Goal: Navigation & Orientation: Find specific page/section

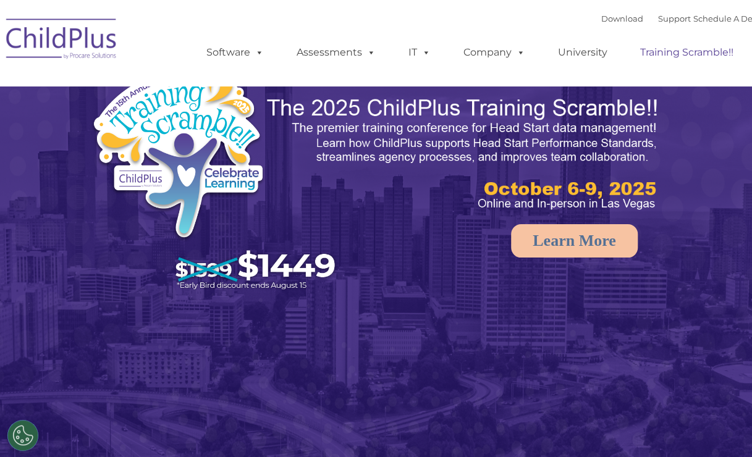
select select "MEDIUM"
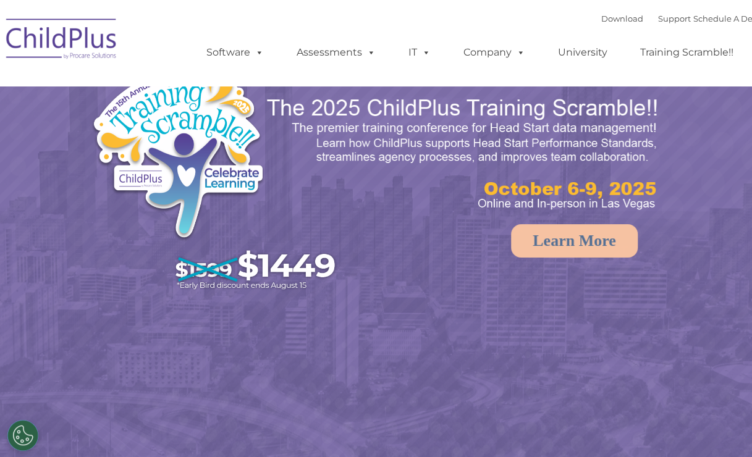
select select "MEDIUM"
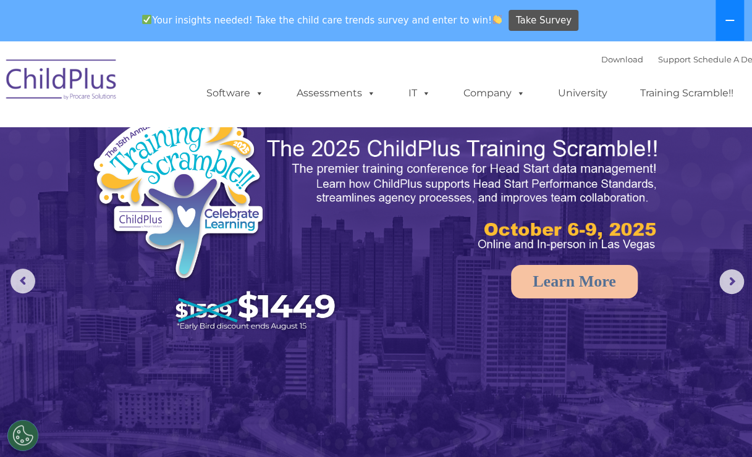
click at [727, 25] on icon at bounding box center [730, 20] width 10 height 10
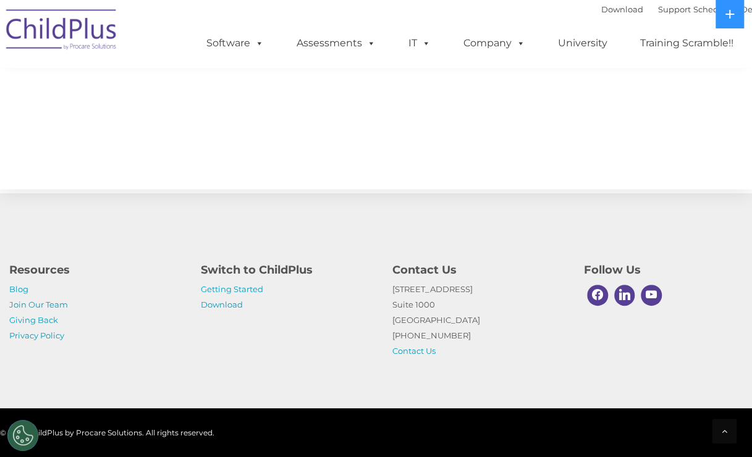
scroll to position [1415, 0]
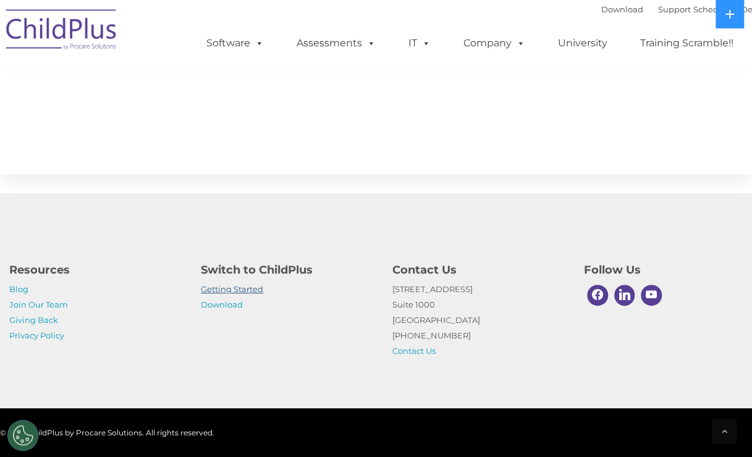
click at [234, 293] on link "Getting Started" at bounding box center [232, 289] width 62 height 10
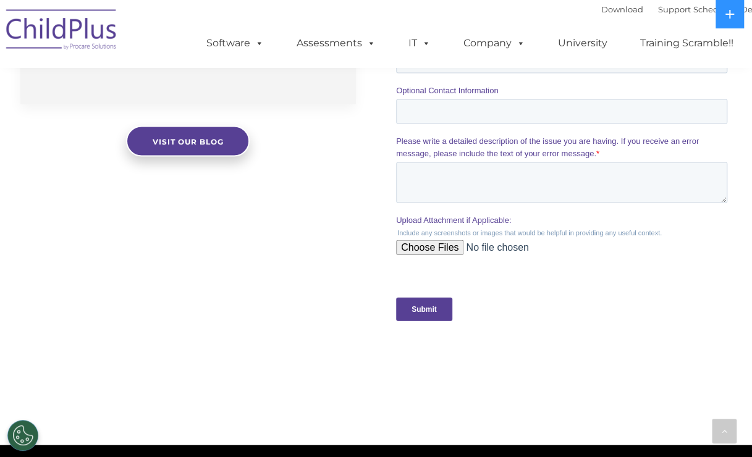
scroll to position [1139, 0]
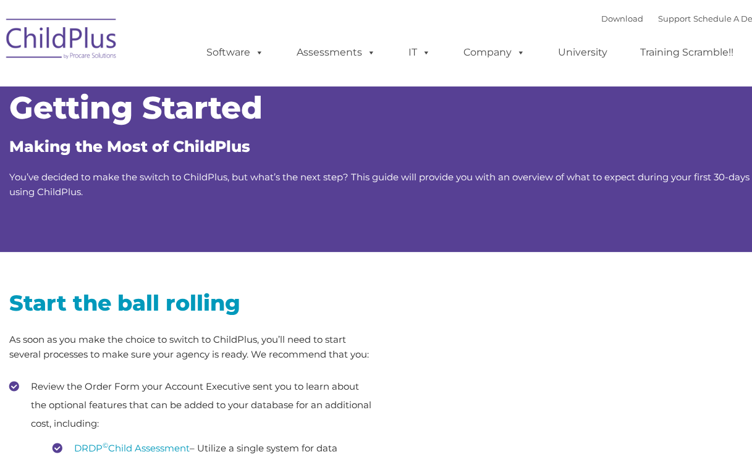
type input ""
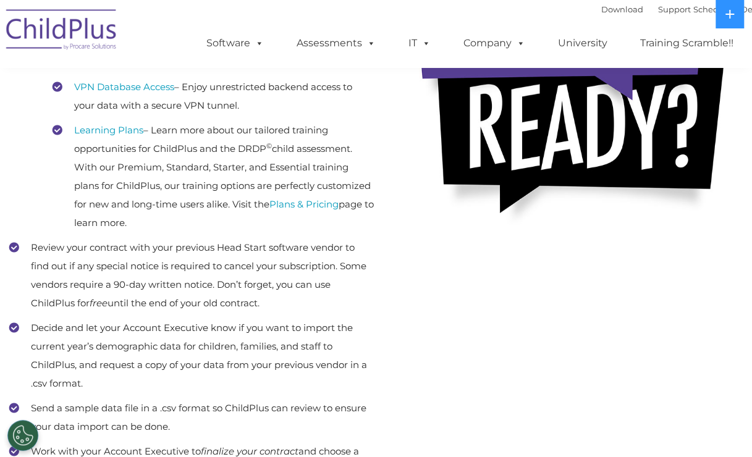
scroll to position [409, 0]
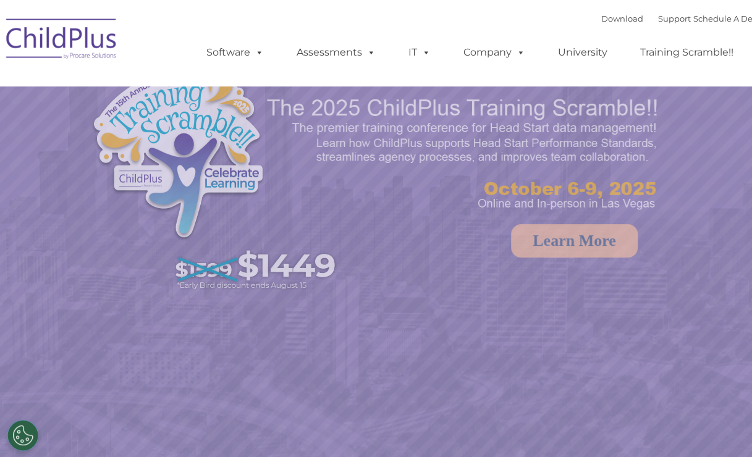
select select "MEDIUM"
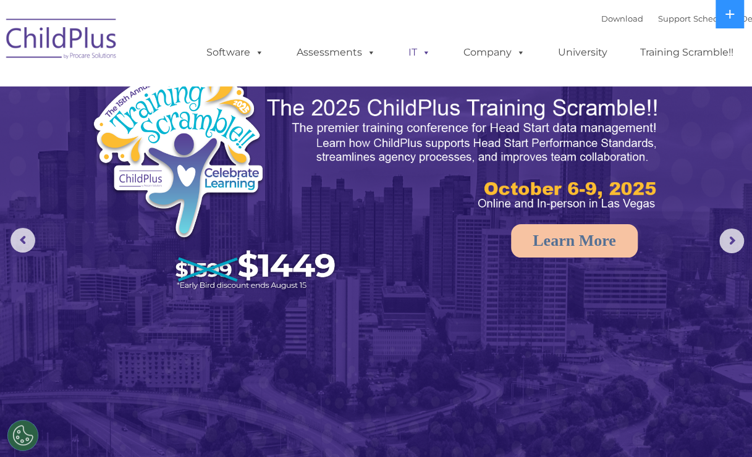
click at [411, 49] on link "IT" at bounding box center [419, 52] width 47 height 25
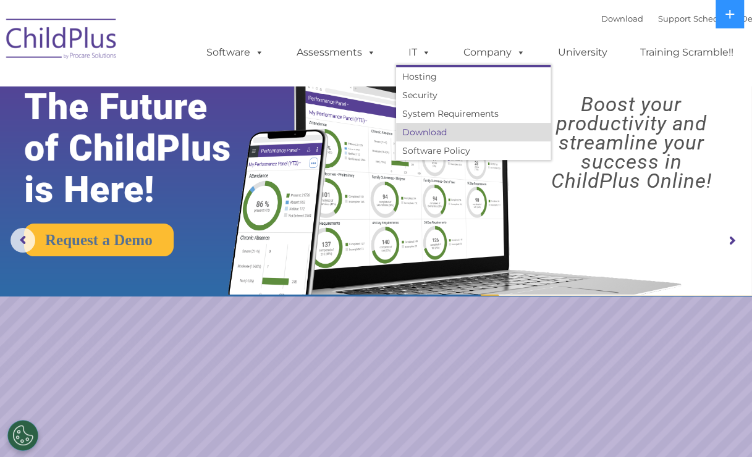
click at [440, 138] on link "Download" at bounding box center [473, 132] width 155 height 19
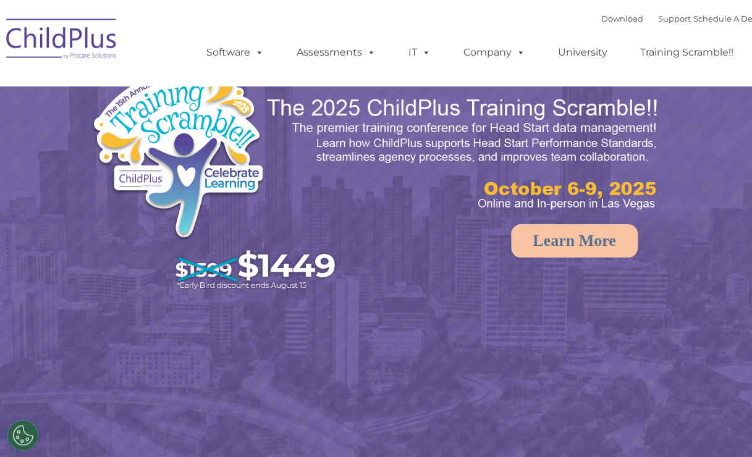
select select "MEDIUM"
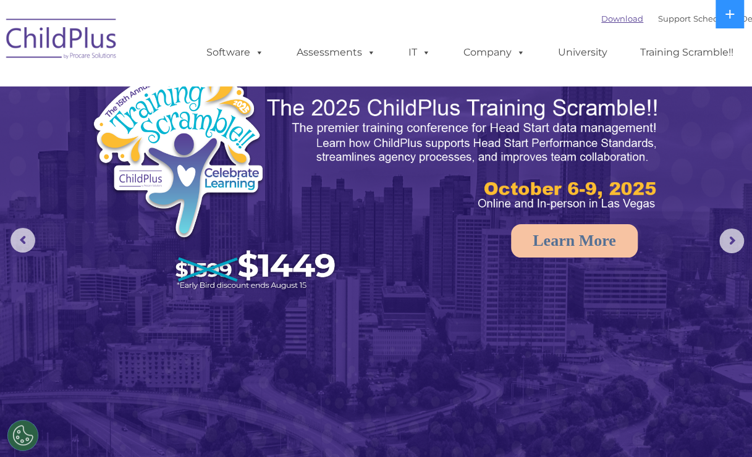
click at [602, 14] on link "Download" at bounding box center [623, 19] width 42 height 10
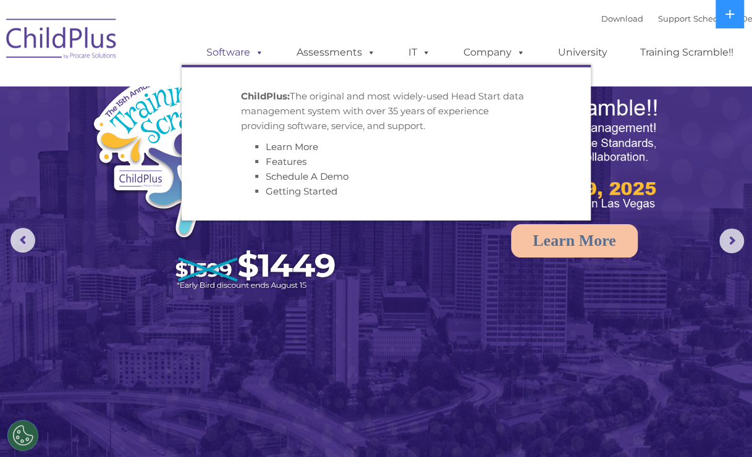
click at [241, 47] on link "Software" at bounding box center [235, 52] width 82 height 25
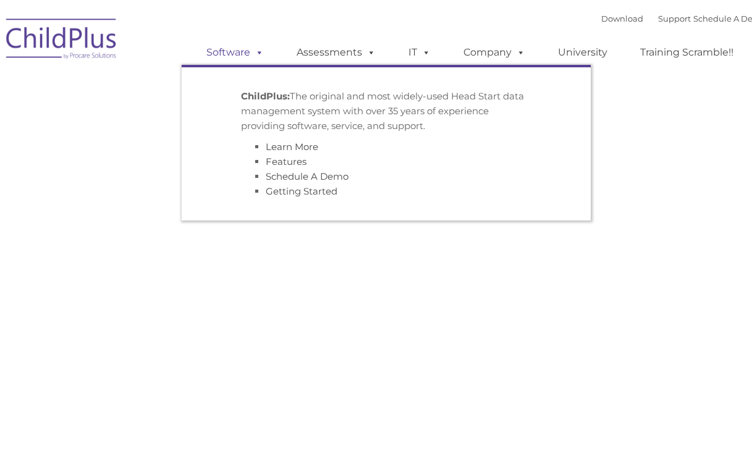
type input ""
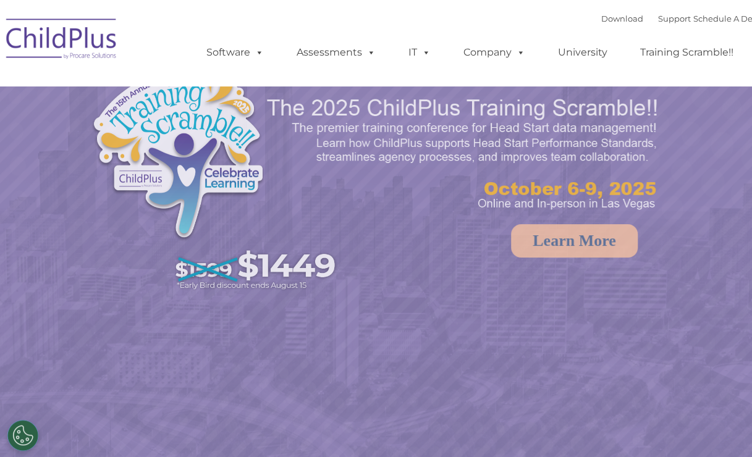
select select "MEDIUM"
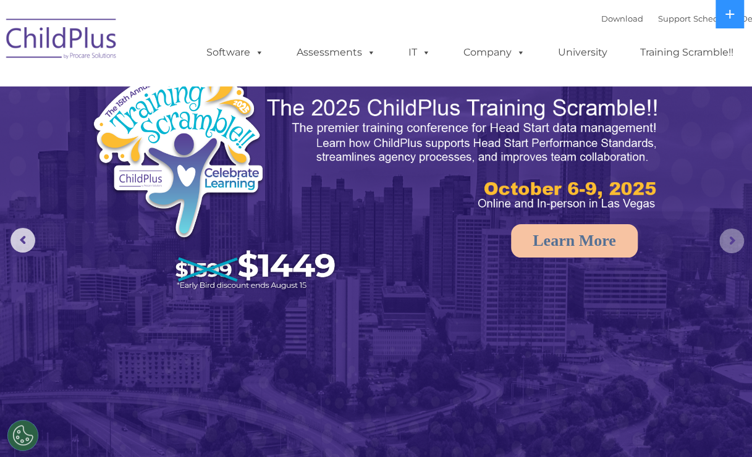
click at [732, 245] on rs-arrow at bounding box center [732, 241] width 25 height 25
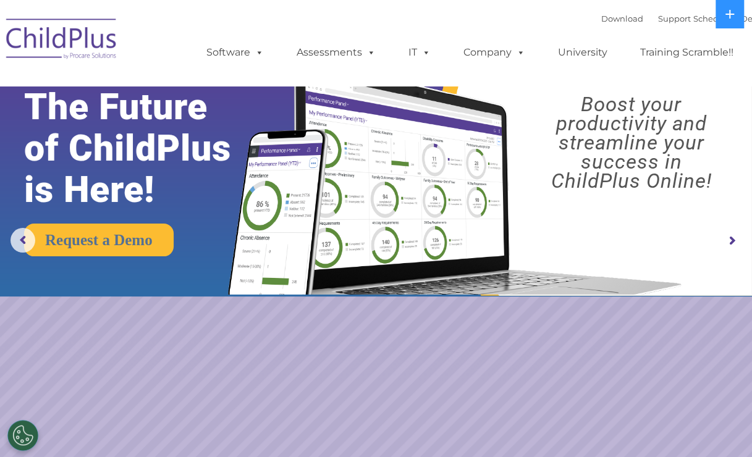
click at [732, 245] on rs-arrow at bounding box center [732, 241] width 25 height 25
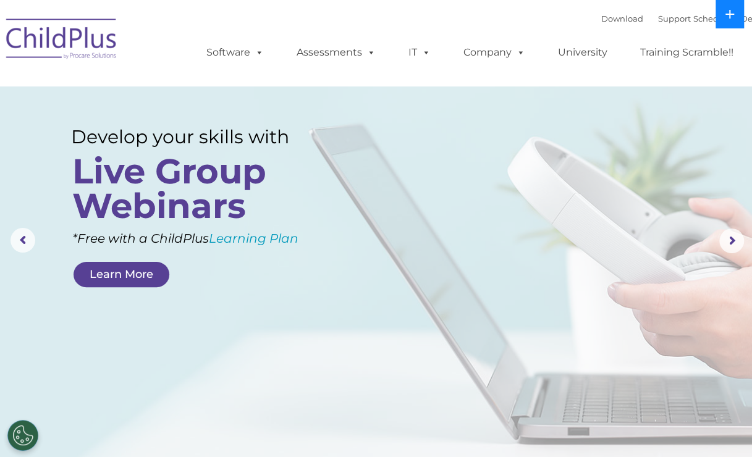
click at [728, 17] on icon at bounding box center [730, 14] width 10 height 10
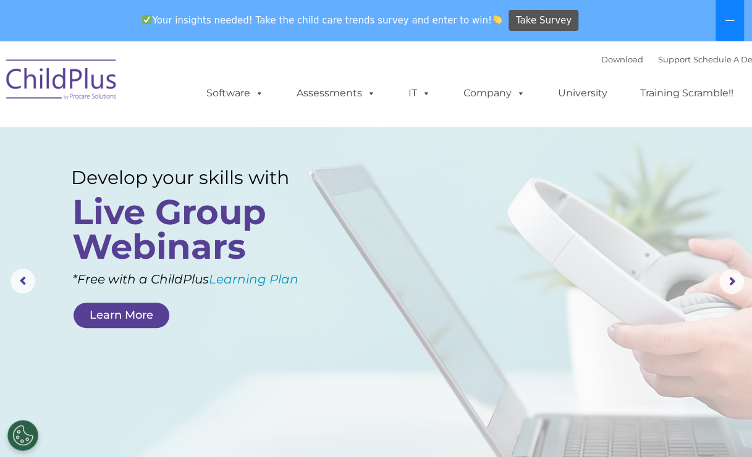
click at [731, 19] on icon at bounding box center [730, 20] width 10 height 10
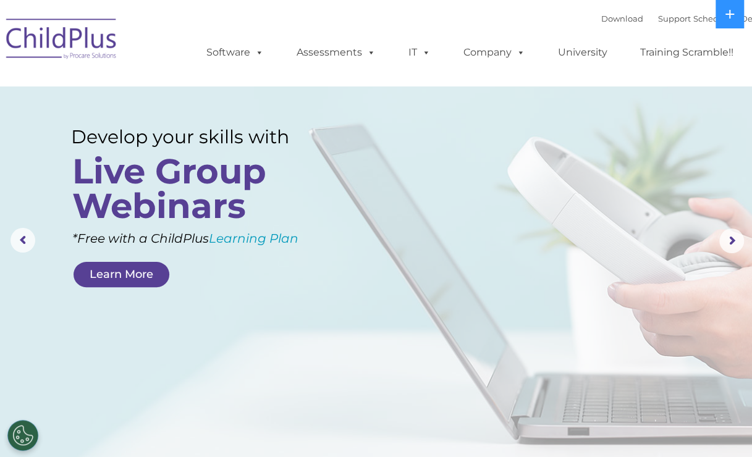
click at [91, 69] on img at bounding box center [62, 41] width 124 height 62
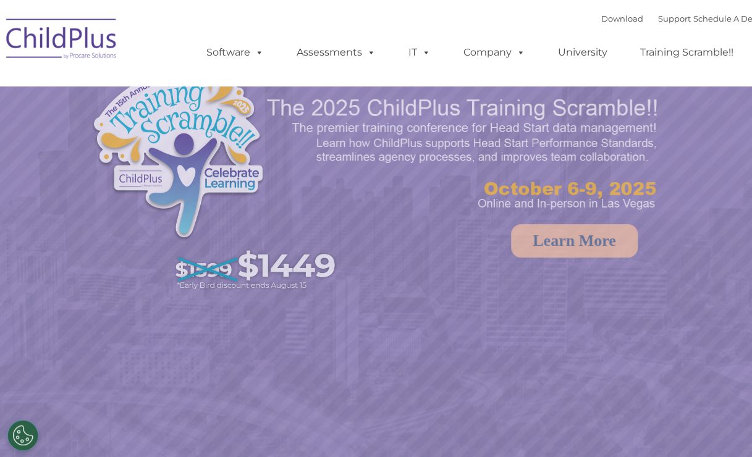
select select "MEDIUM"
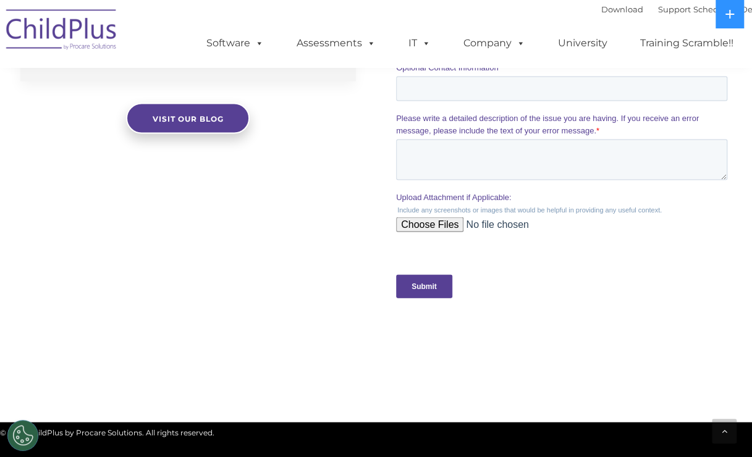
scroll to position [1415, 0]
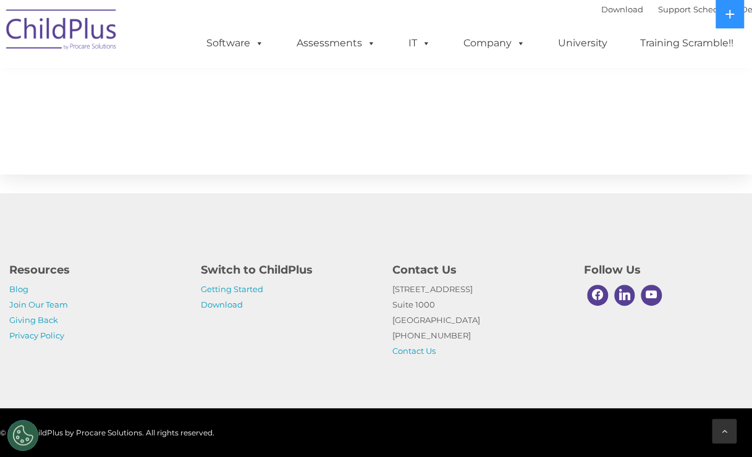
click at [721, 430] on div at bounding box center [724, 431] width 25 height 25
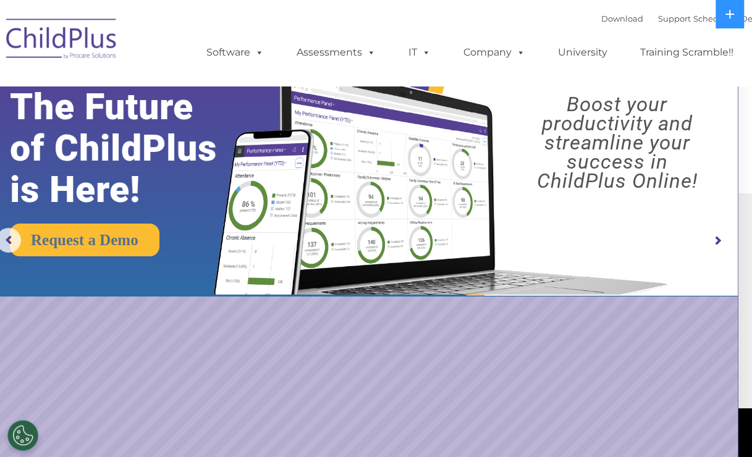
scroll to position [0, 0]
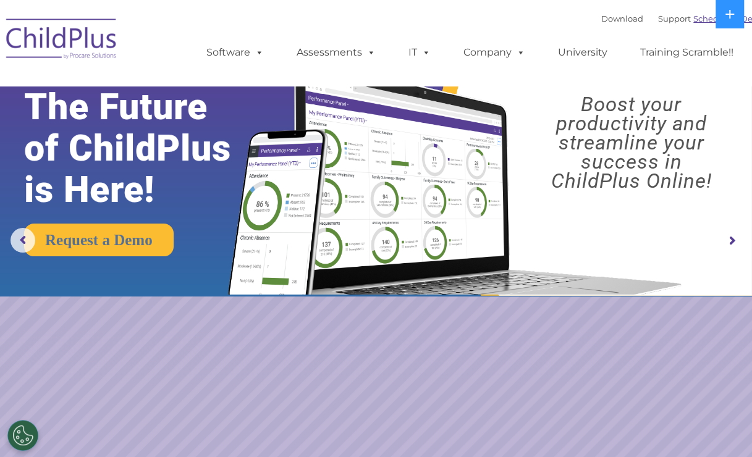
click at [705, 23] on link "Schedule A Demo" at bounding box center [730, 19] width 73 height 10
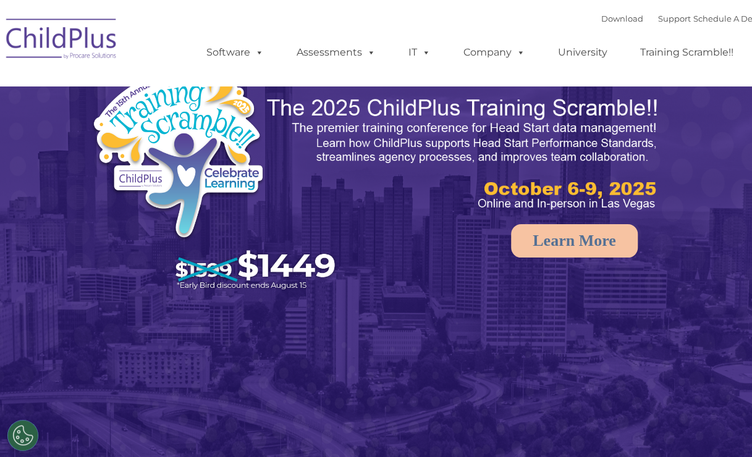
select select "MEDIUM"
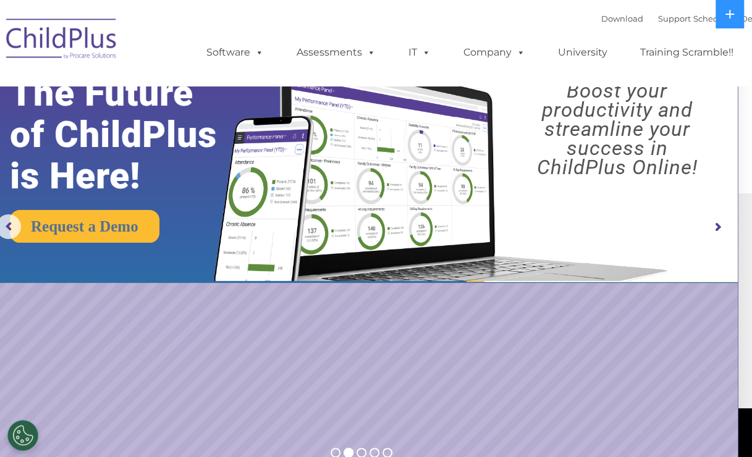
scroll to position [0, 14]
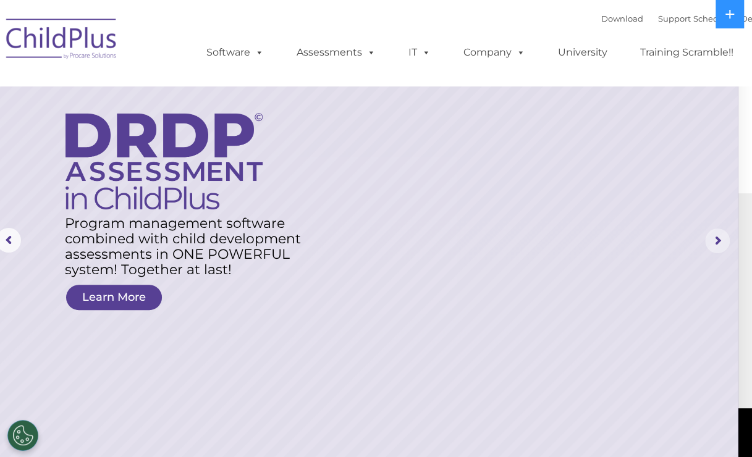
click at [708, 236] on rs-arrow at bounding box center [717, 241] width 25 height 25
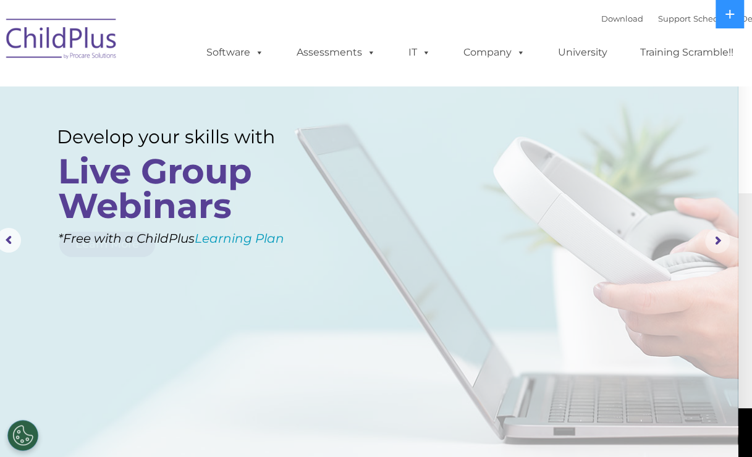
click at [708, 236] on rs-arrow at bounding box center [717, 241] width 25 height 25
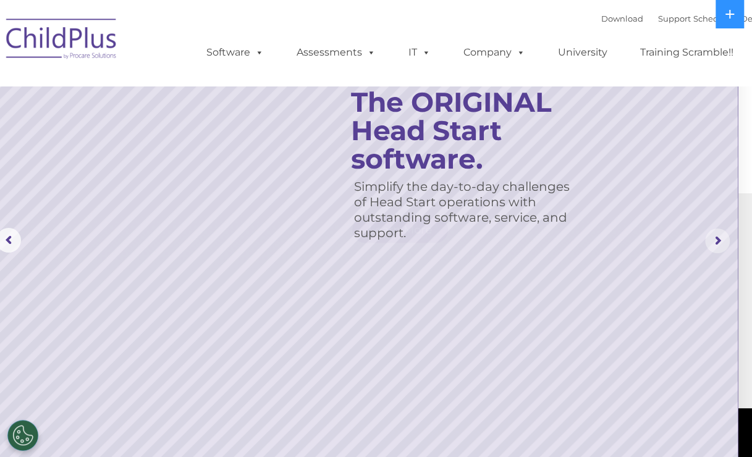
click at [708, 236] on rs-arrow at bounding box center [717, 241] width 25 height 25
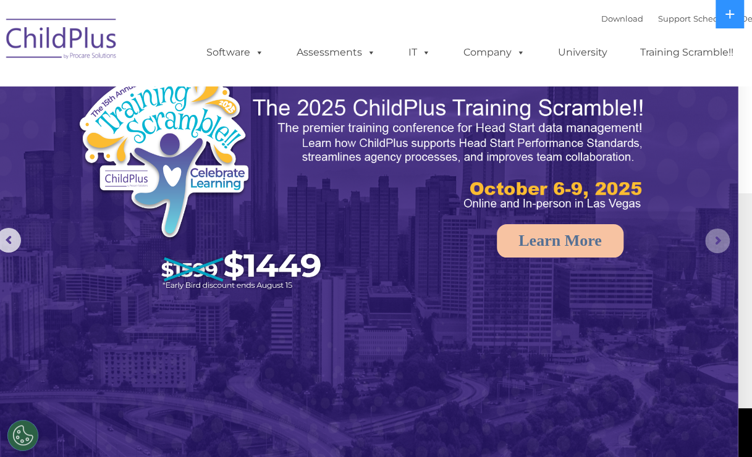
click at [708, 236] on rs-arrow at bounding box center [717, 241] width 25 height 25
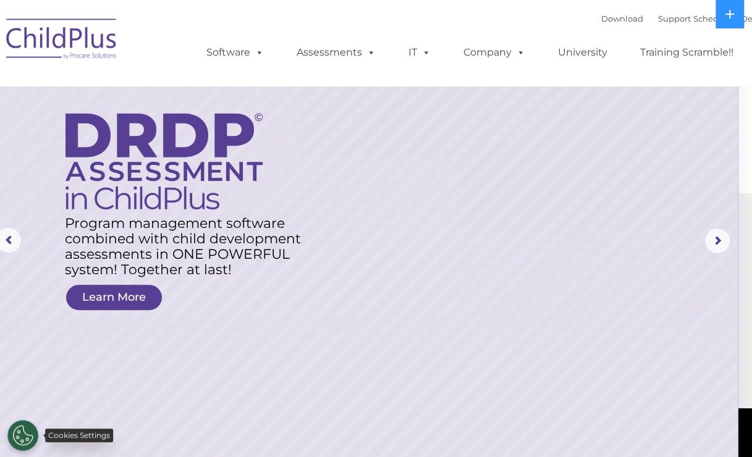
click at [19, 440] on button "Cookies Settings" at bounding box center [22, 435] width 31 height 31
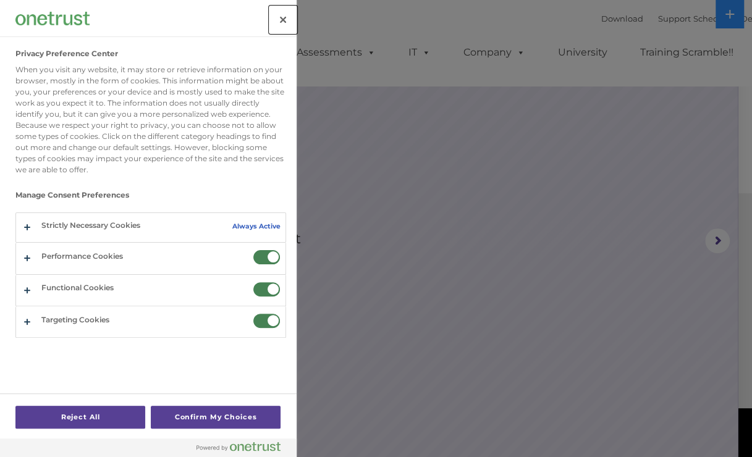
scroll to position [0, 5]
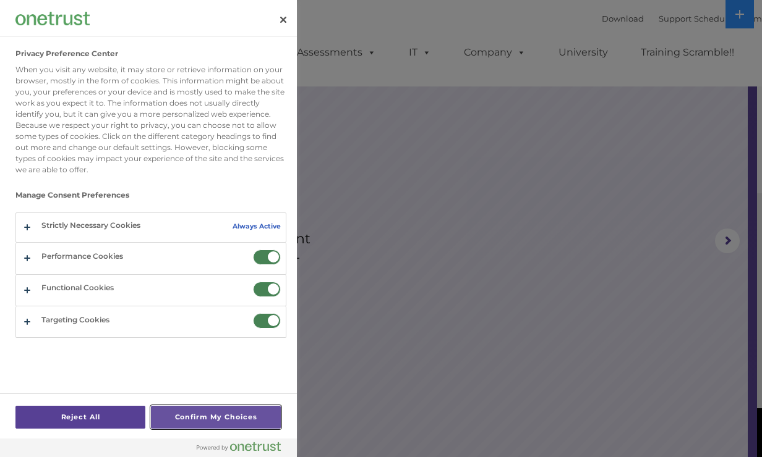
click at [258, 422] on button "Confirm My Choices" at bounding box center [216, 417] width 130 height 23
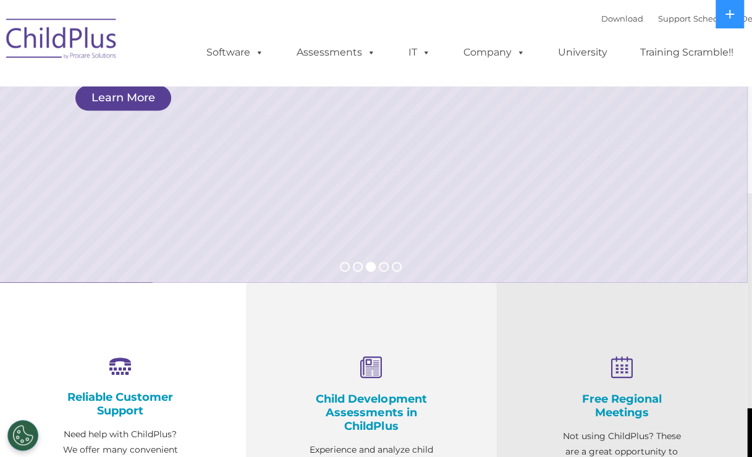
scroll to position [242, 5]
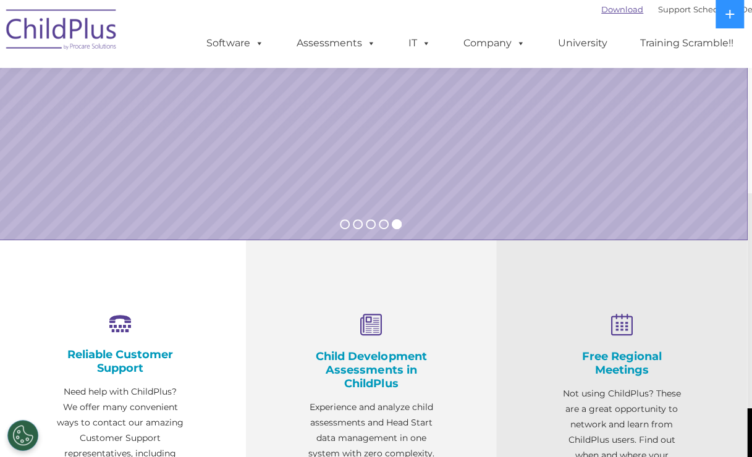
click at [602, 9] on link "Download" at bounding box center [623, 9] width 42 height 10
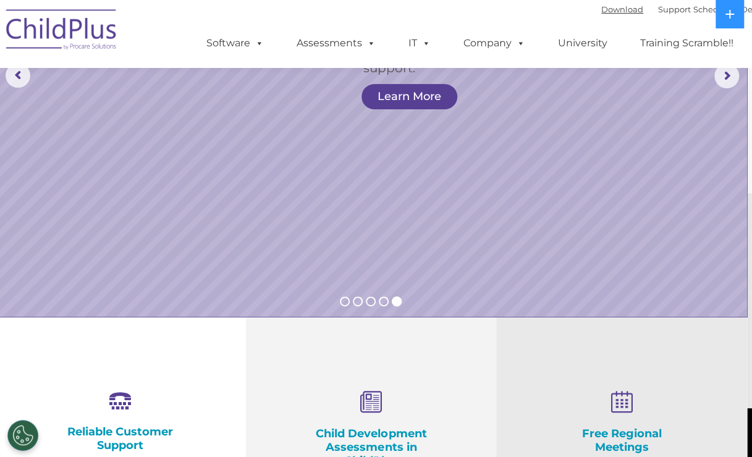
scroll to position [0, 5]
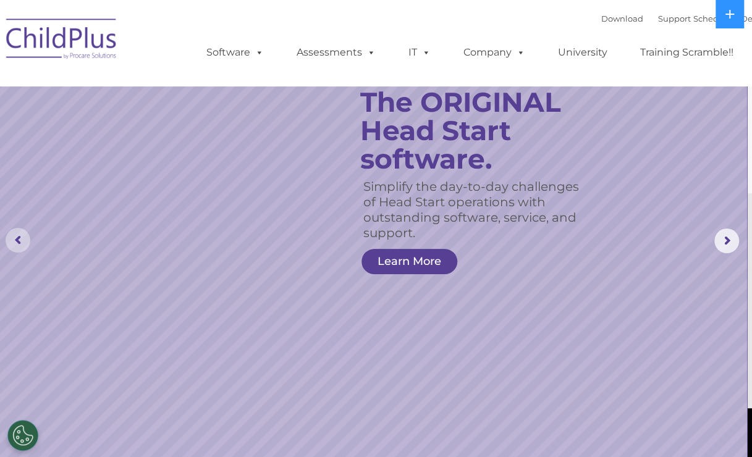
click at [19, 238] on rs-arrow at bounding box center [18, 240] width 25 height 25
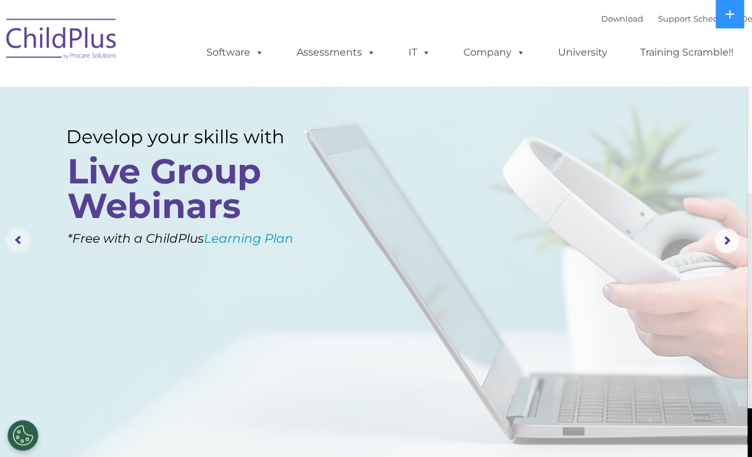
click at [19, 238] on rs-arrow at bounding box center [18, 240] width 25 height 25
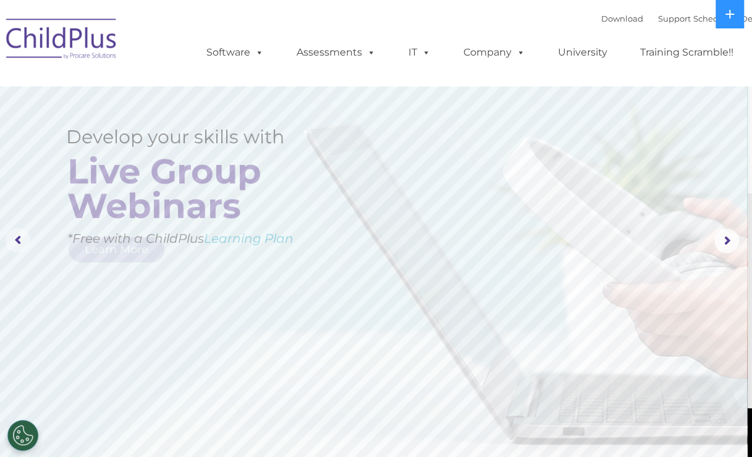
click at [19, 238] on rs-arrow at bounding box center [18, 240] width 25 height 25
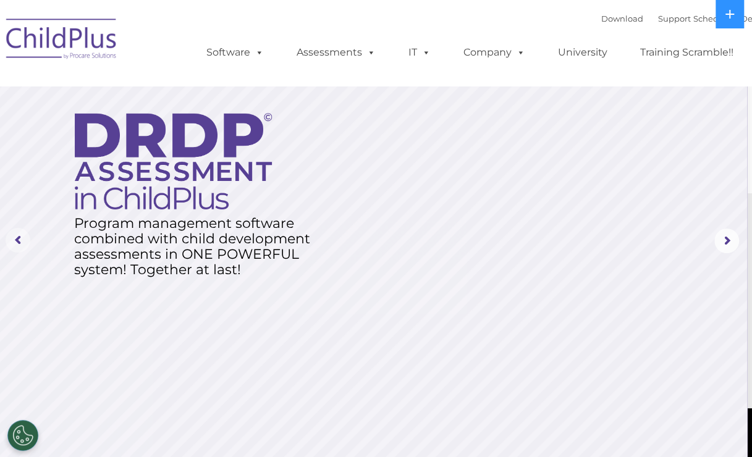
click at [19, 238] on rs-arrow at bounding box center [18, 240] width 25 height 25
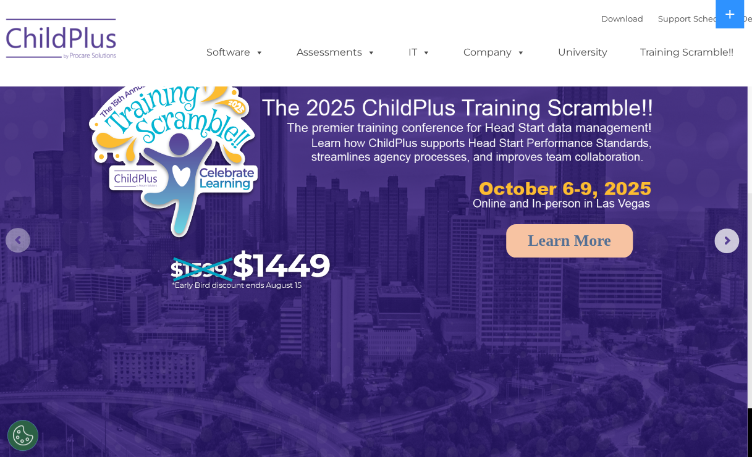
click at [20, 244] on rs-arrow at bounding box center [18, 240] width 25 height 25
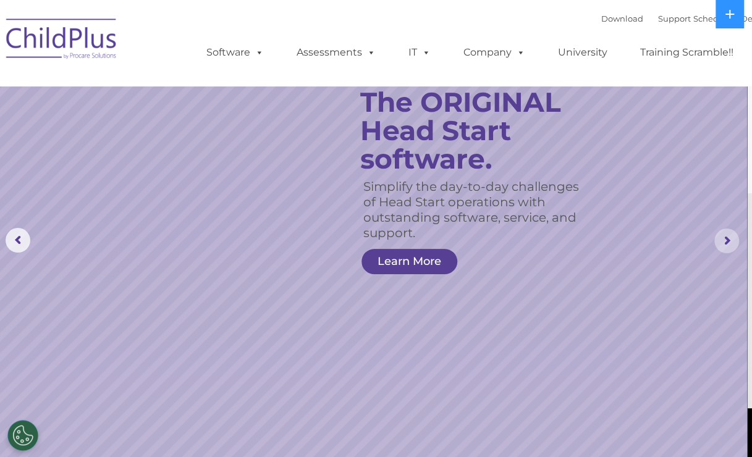
click at [728, 247] on rs-arrow at bounding box center [727, 241] width 25 height 25
